Goal: Navigation & Orientation: Find specific page/section

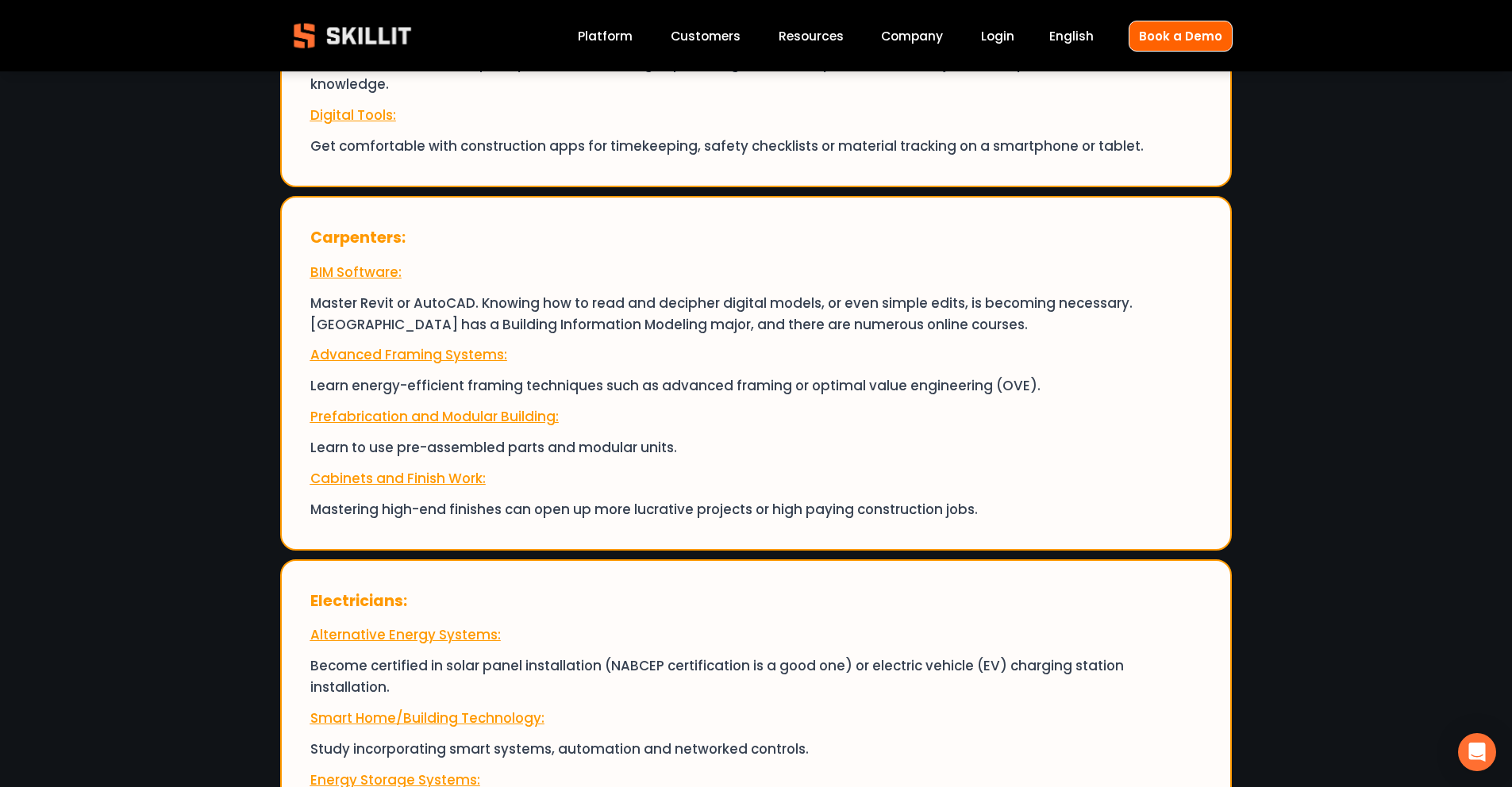
scroll to position [7727, 0]
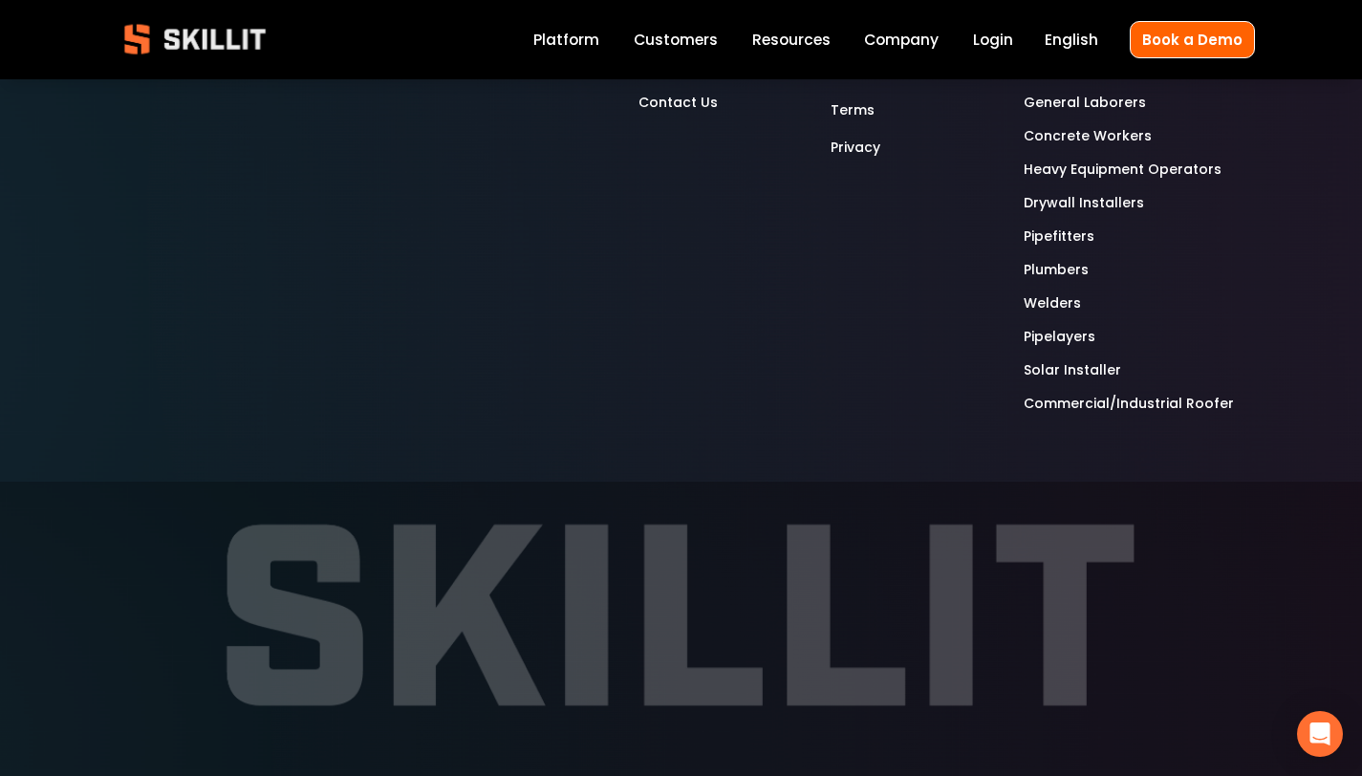
scroll to position [5248, 0]
